Goal: Check status: Check status

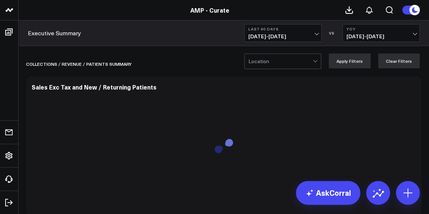
click at [301, 54] on div at bounding box center [281, 61] width 64 height 15
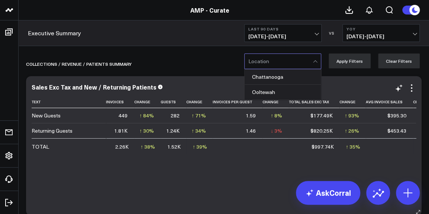
click at [207, 91] on div "Sales Exc Tax and New / Returning Patients" at bounding box center [224, 88] width 385 height 9
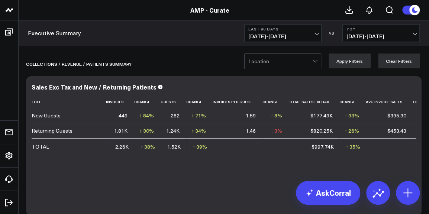
click at [204, 10] on link "AMP - Curate" at bounding box center [210, 10] width 39 height 8
click at [216, 10] on link "AMP - Curate" at bounding box center [210, 10] width 39 height 8
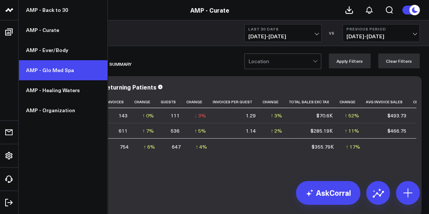
click at [41, 76] on link "AMP - Glo Med Spa" at bounding box center [63, 70] width 89 height 20
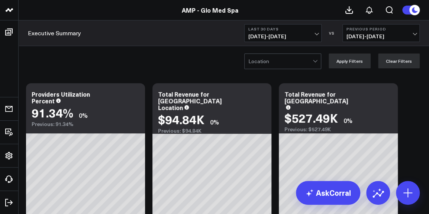
click at [317, 33] on span "09/14/25 - 10/13/25" at bounding box center [283, 36] width 69 height 6
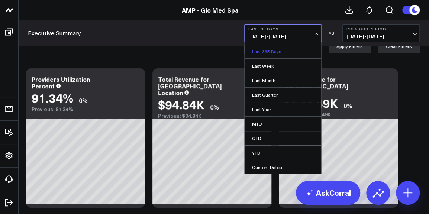
scroll to position [15, 0]
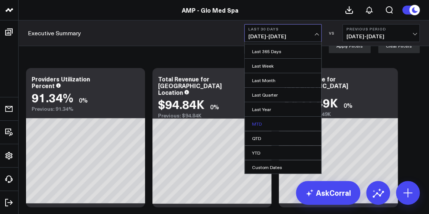
click at [260, 127] on link "MTD" at bounding box center [283, 124] width 77 height 14
